Goal: Task Accomplishment & Management: Manage account settings

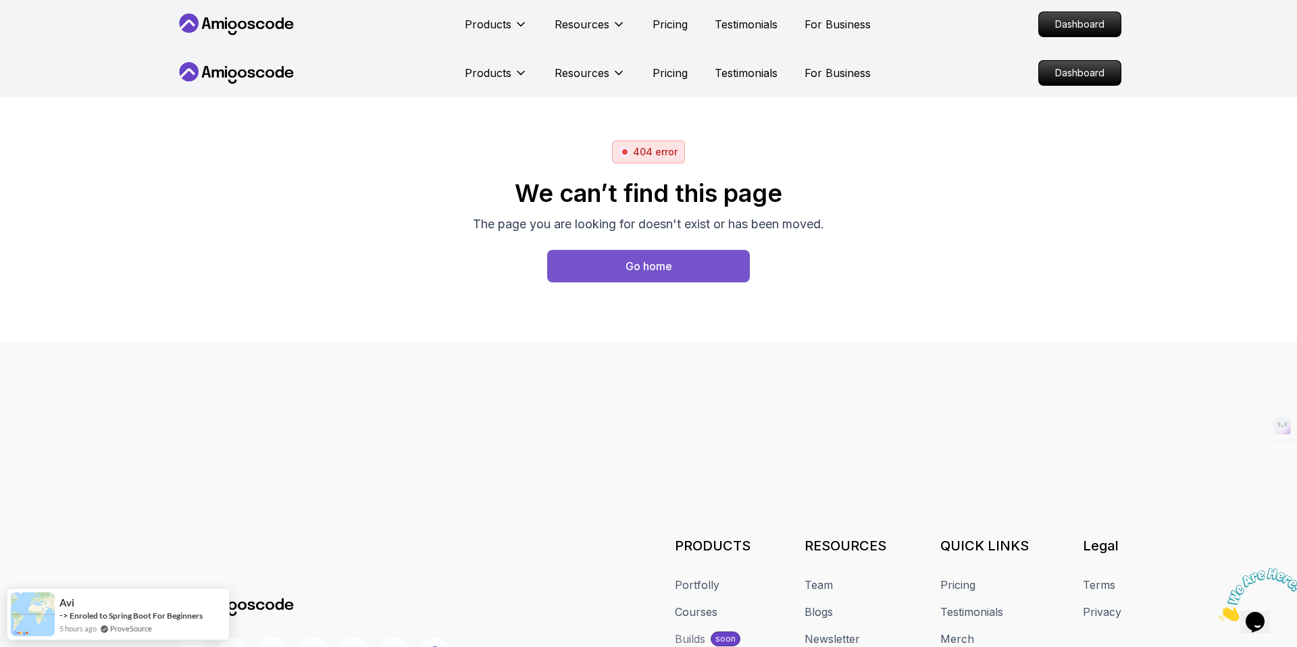
click at [647, 268] on div "Go home" at bounding box center [649, 266] width 47 height 16
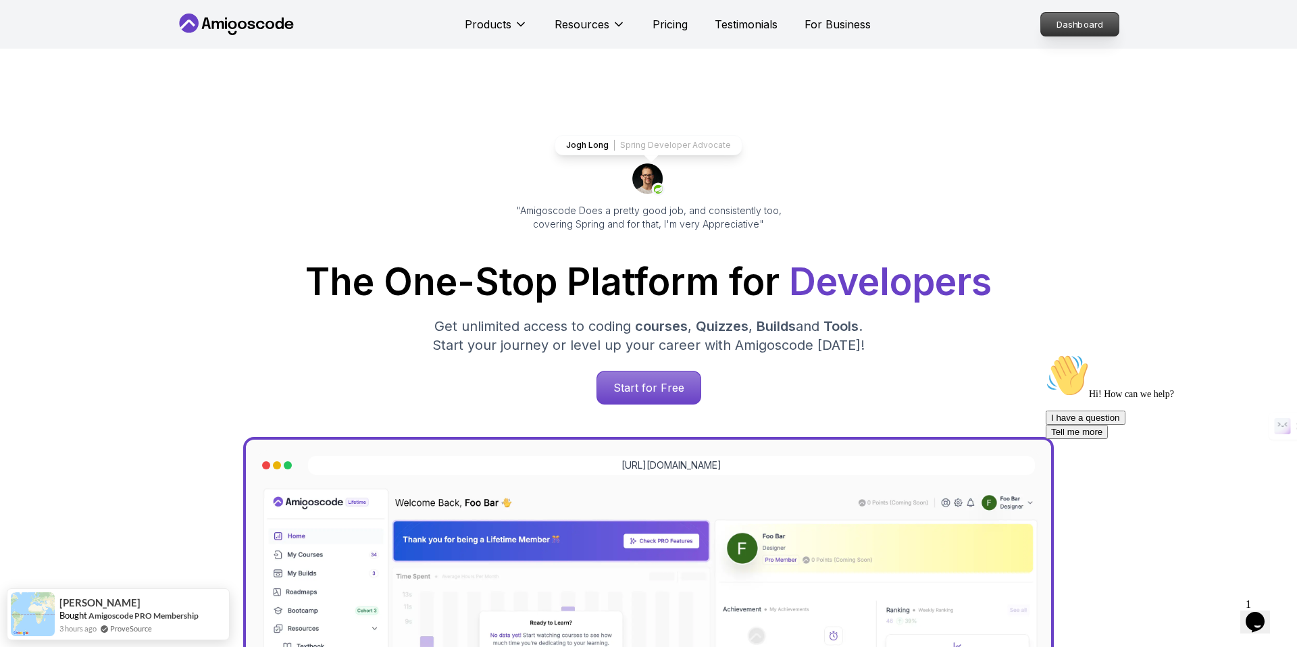
click at [1085, 22] on p "Dashboard" at bounding box center [1080, 24] width 78 height 23
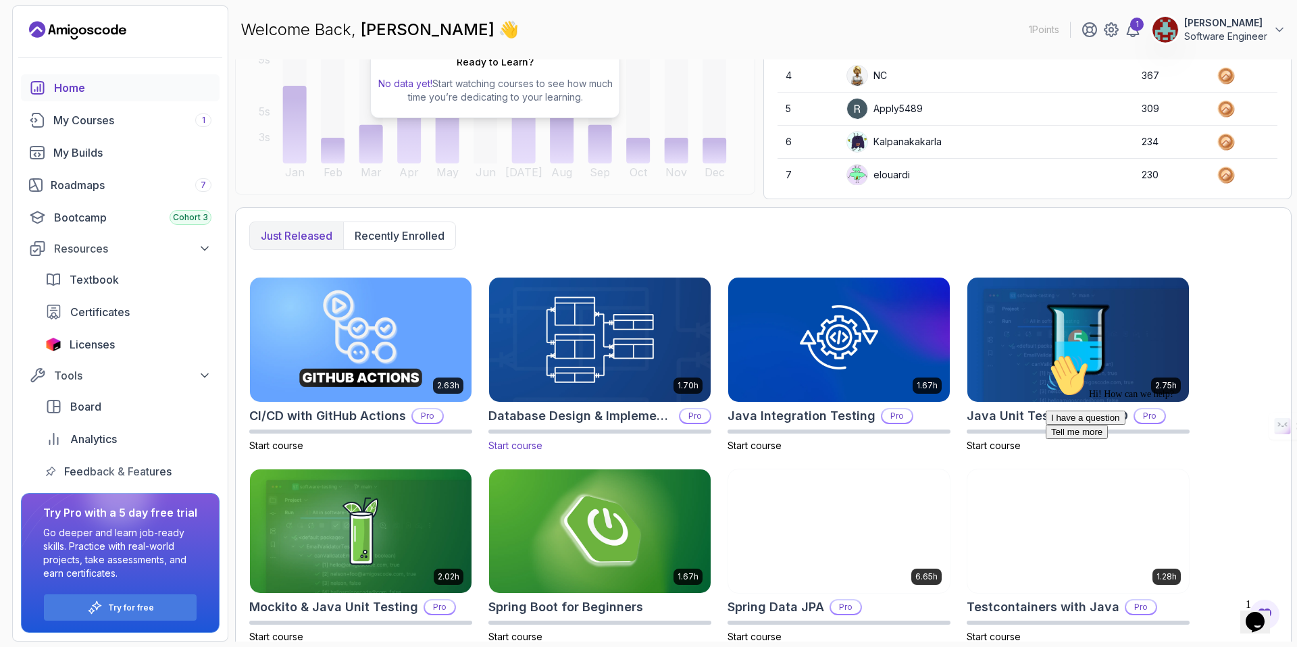
scroll to position [219, 0]
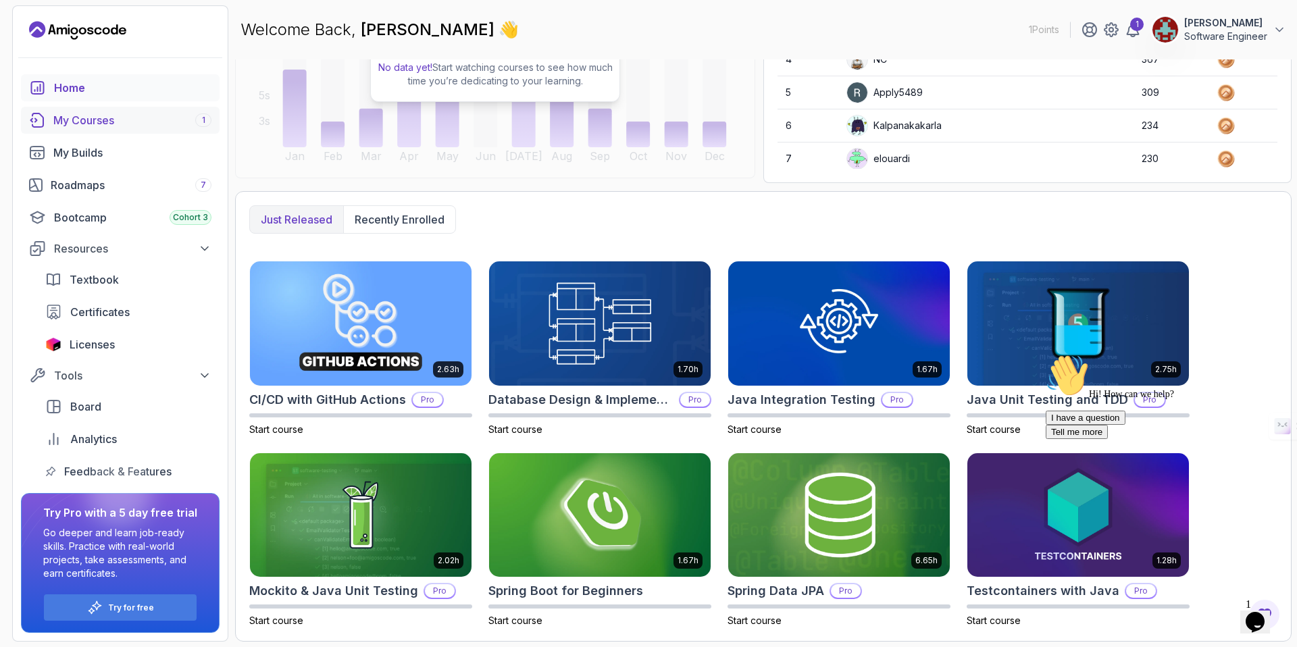
click at [100, 118] on div "My Courses 1" at bounding box center [132, 120] width 158 height 16
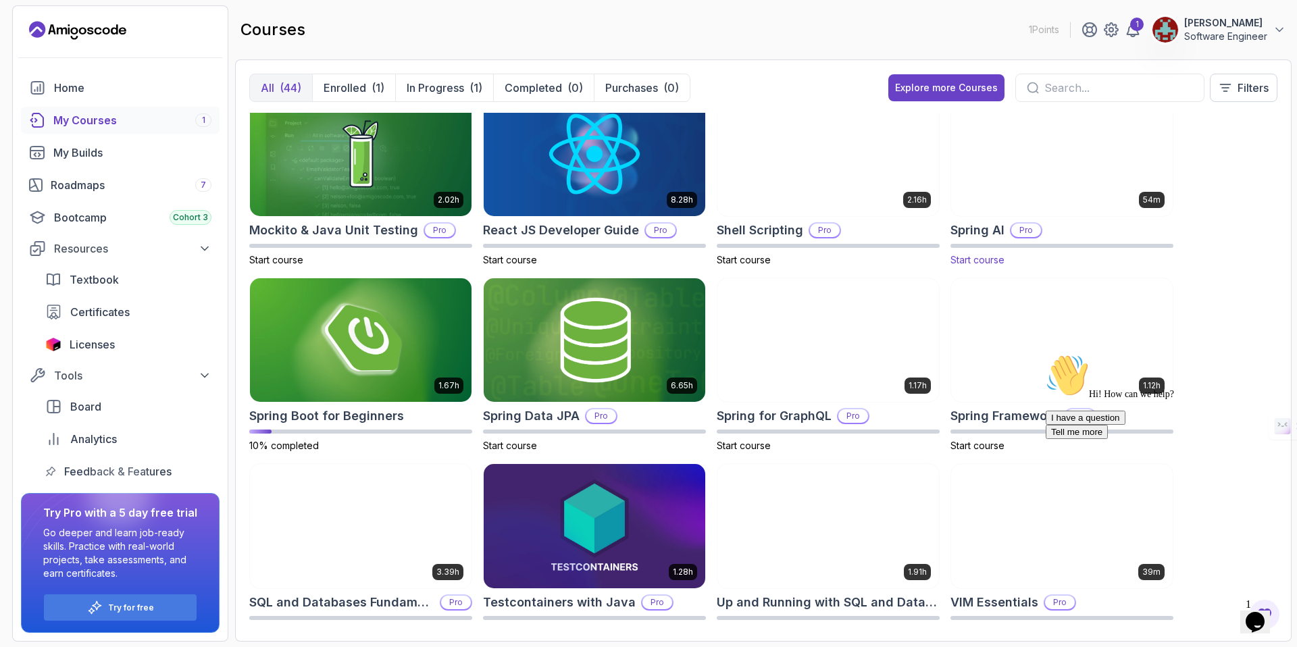
scroll to position [1515, 0]
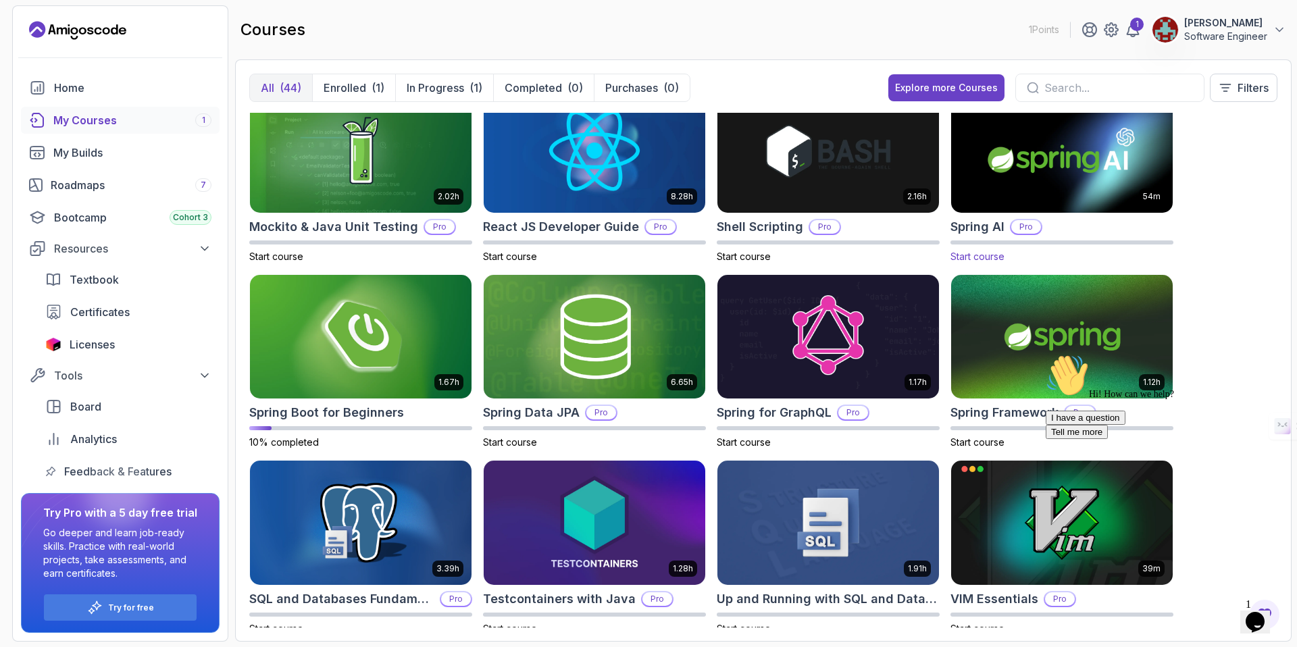
click at [1085, 178] on img at bounding box center [1062, 150] width 232 height 130
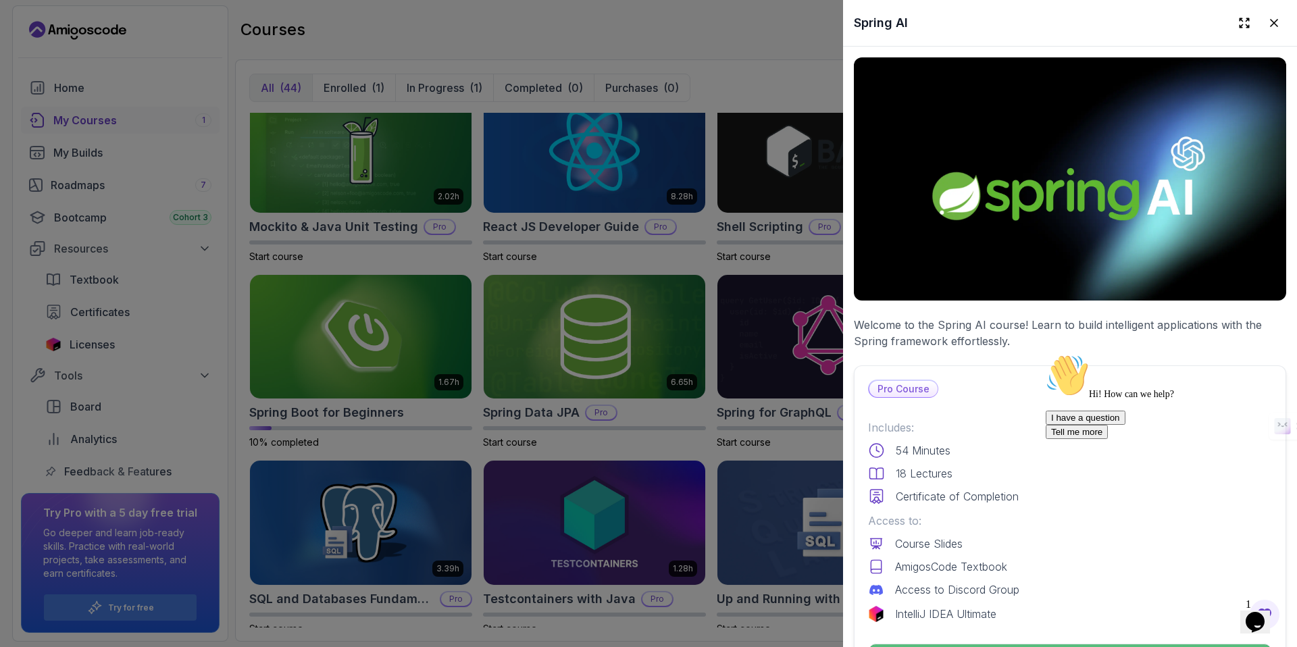
click at [916, 393] on p "Pro Course" at bounding box center [904, 389] width 68 height 16
click at [906, 387] on p "Pro Course" at bounding box center [904, 389] width 68 height 16
click at [911, 391] on p "Pro Course" at bounding box center [904, 389] width 68 height 16
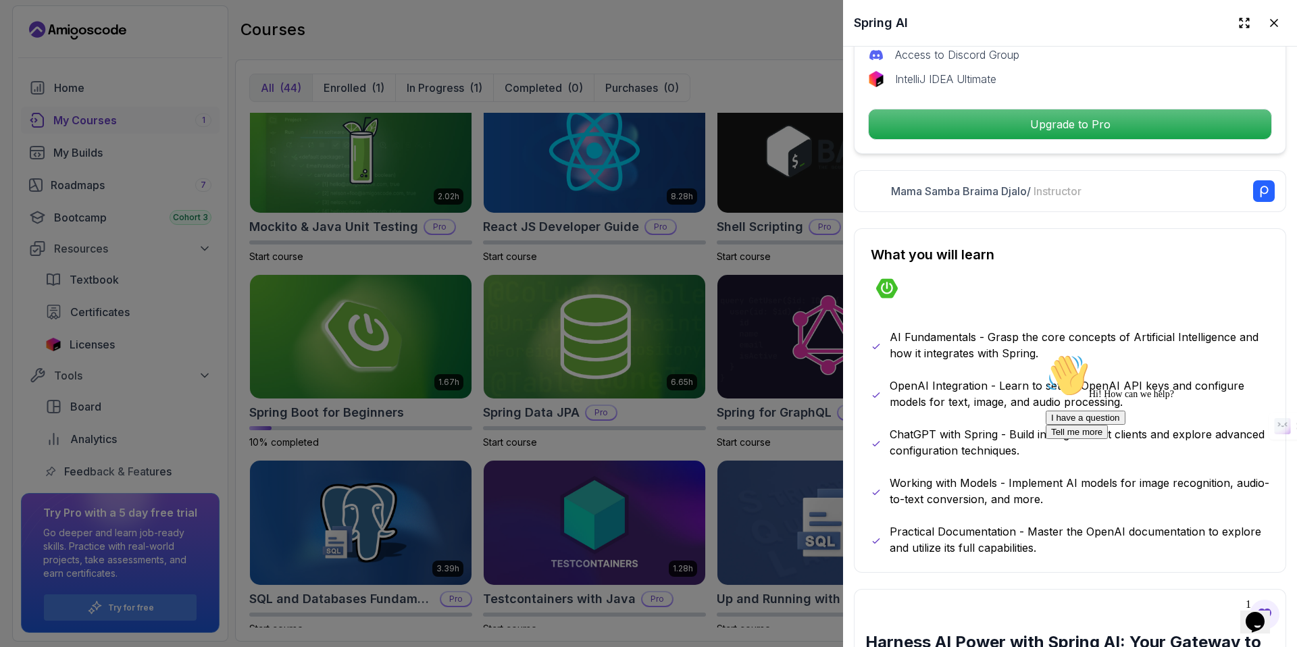
scroll to position [539, 0]
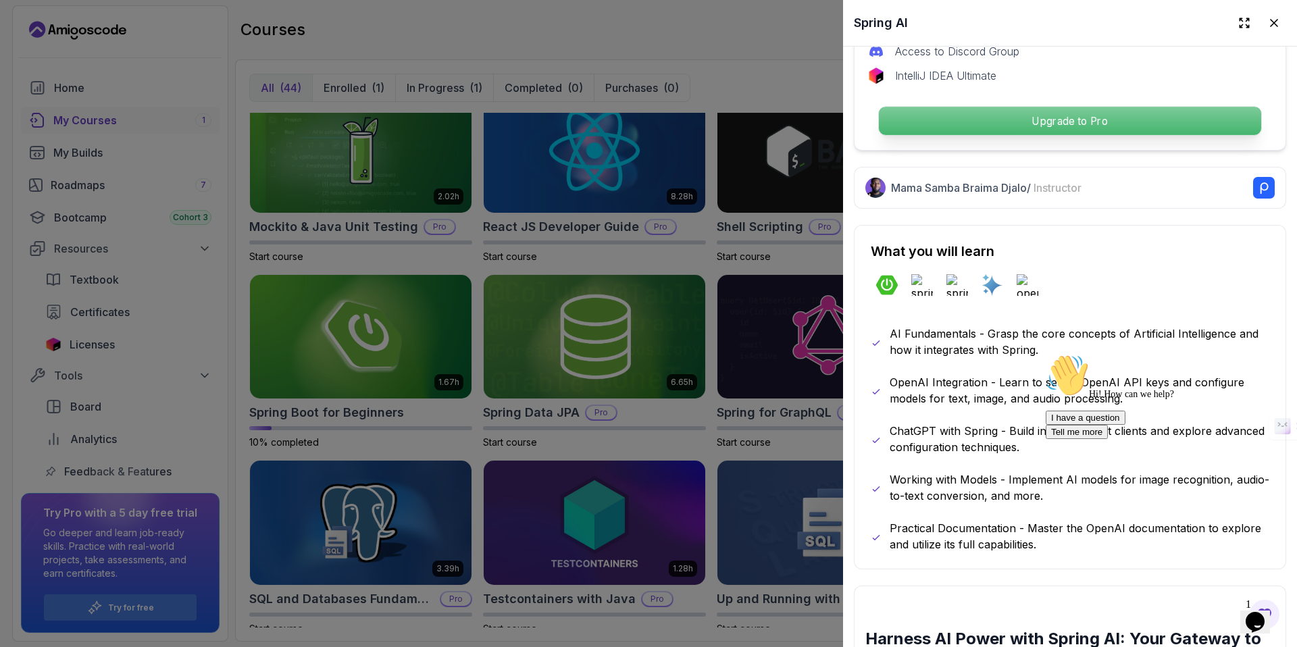
click at [1103, 125] on p "Upgrade to Pro" at bounding box center [1070, 121] width 382 height 28
